Goal: Task Accomplishment & Management: Manage account settings

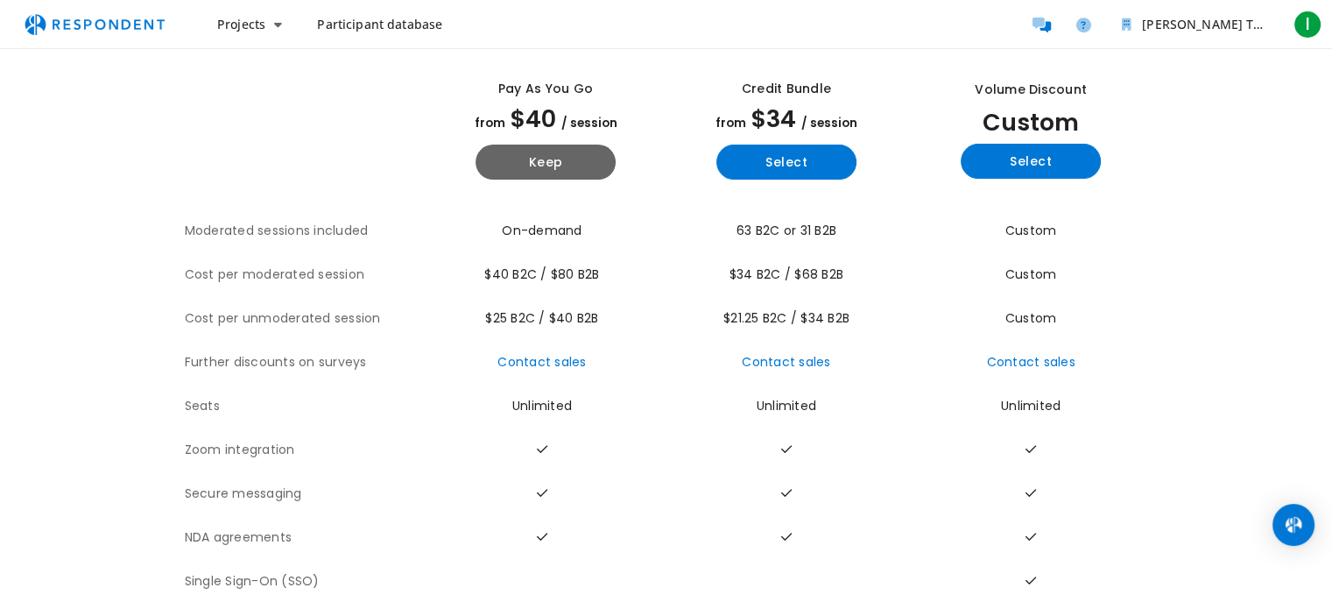
scroll to position [116, 0]
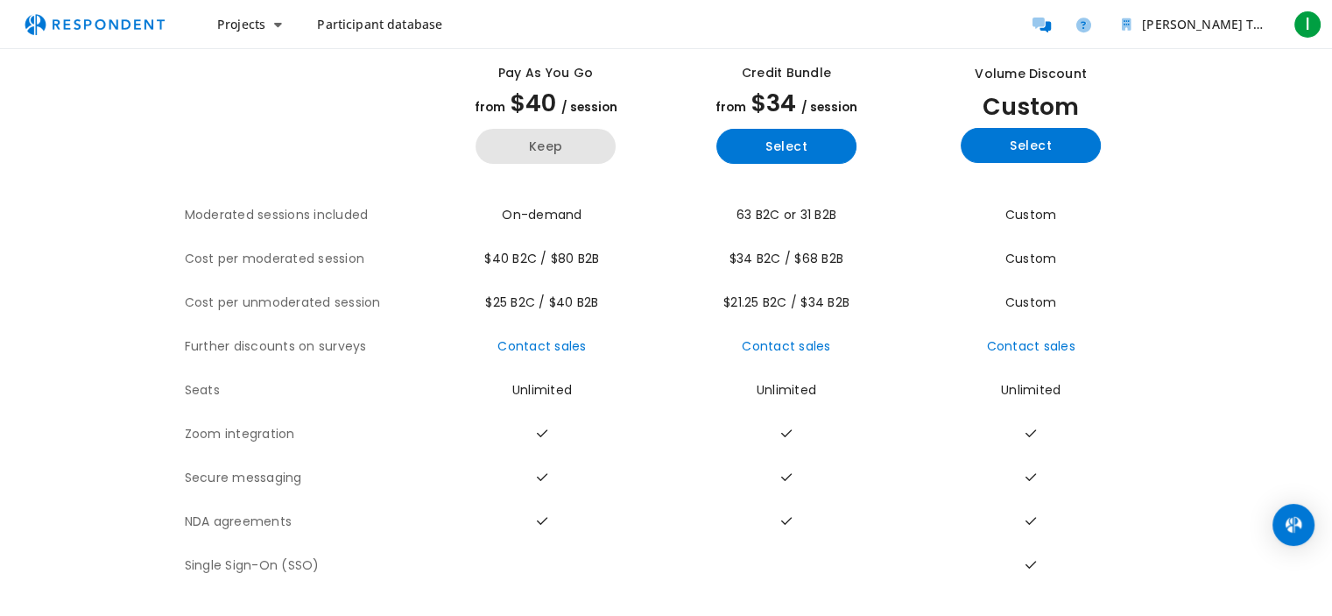
click at [558, 131] on button "Keep" at bounding box center [546, 146] width 140 height 35
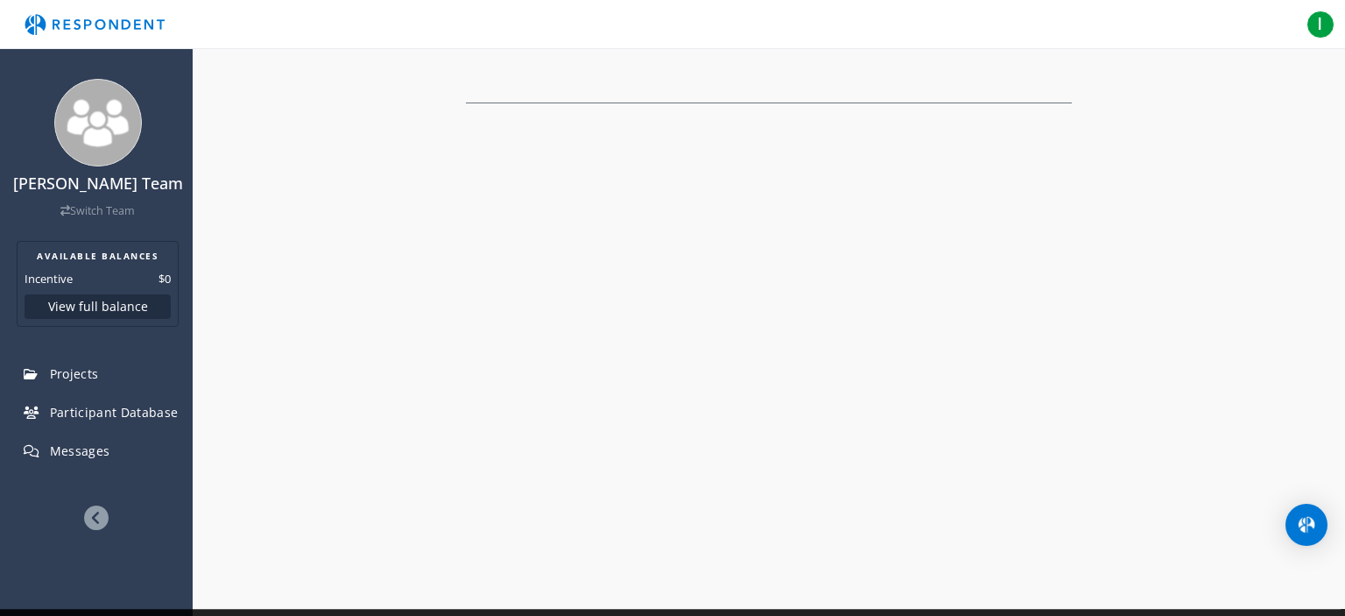
click at [340, 243] on div "[PERSON_NAME] Team Switch Team AVAILABLE BALANCES Incentive $0 View full balanc…" at bounding box center [672, 308] width 1345 height 616
click at [1157, 581] on button "Accept all" at bounding box center [1159, 582] width 78 height 28
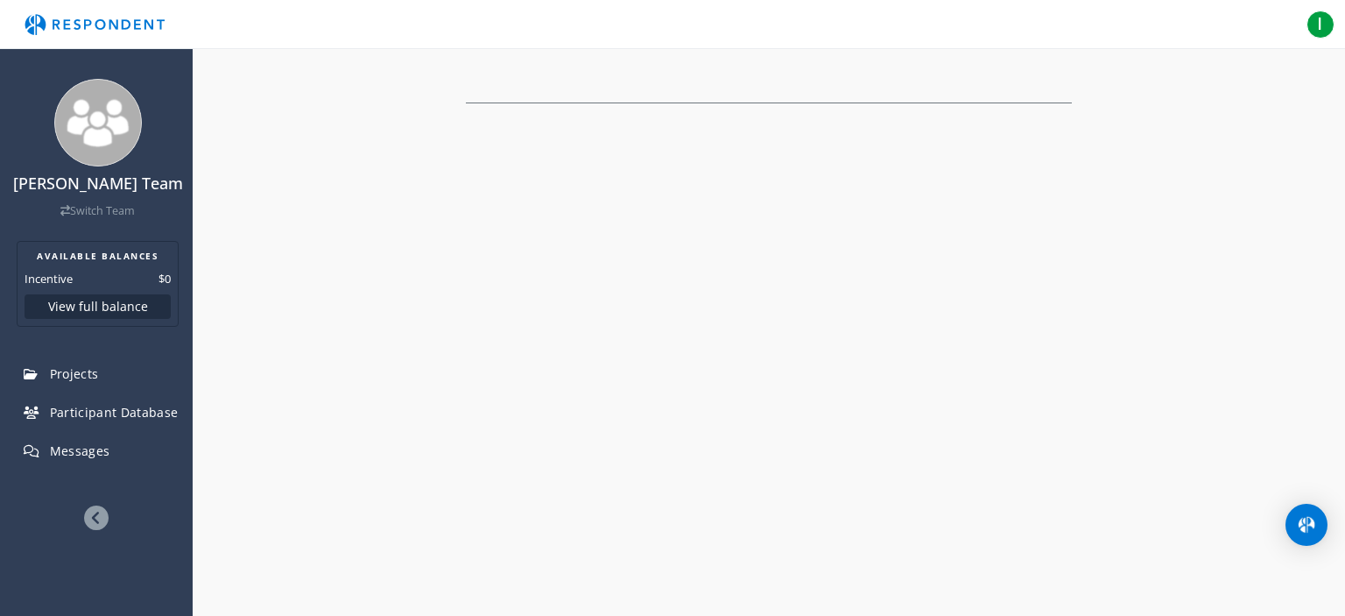
click at [123, 23] on img "Main navigation" at bounding box center [94, 24] width 161 height 33
click at [123, 307] on button "View full balance" at bounding box center [98, 306] width 146 height 25
click at [1315, 15] on span "I" at bounding box center [1321, 25] width 28 height 28
click at [1223, 78] on span "[EMAIL_ADDRESS][DOMAIN_NAME]" at bounding box center [1239, 78] width 153 height 16
click at [1131, 82] on div "I" at bounding box center [1142, 70] width 28 height 28
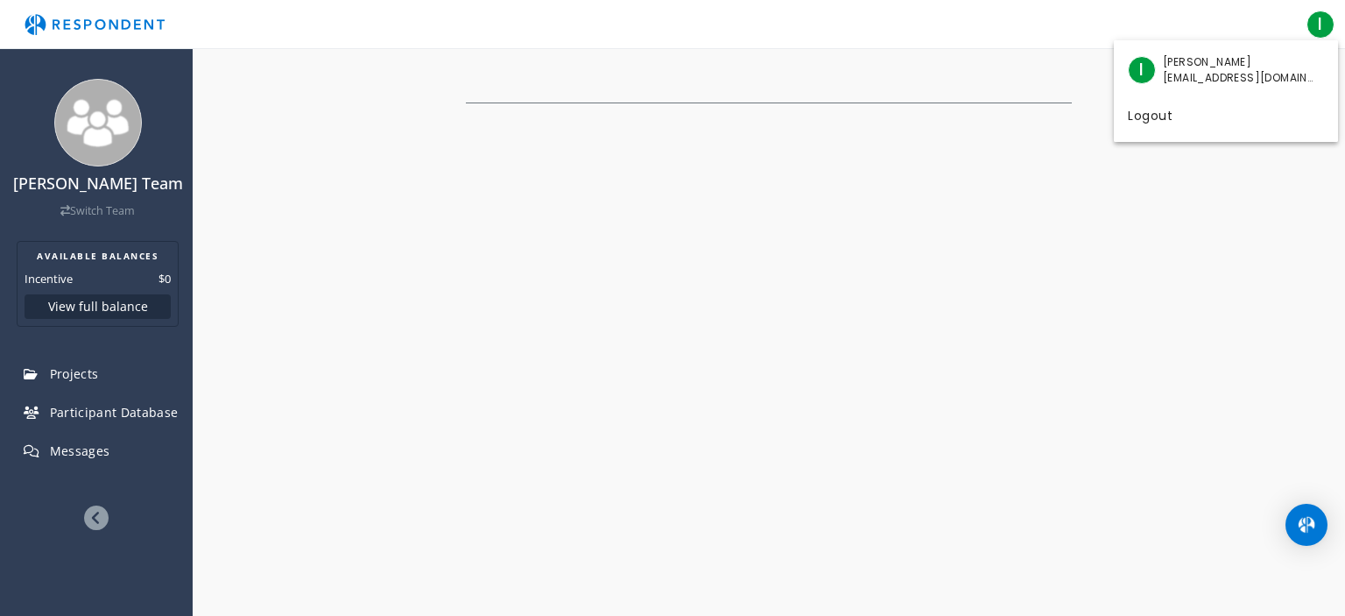
click at [96, 512] on md-backdrop at bounding box center [672, 308] width 1345 height 616
click at [96, 512] on icon at bounding box center [96, 517] width 25 height 25
